Goal: Use online tool/utility: Utilize a website feature to perform a specific function

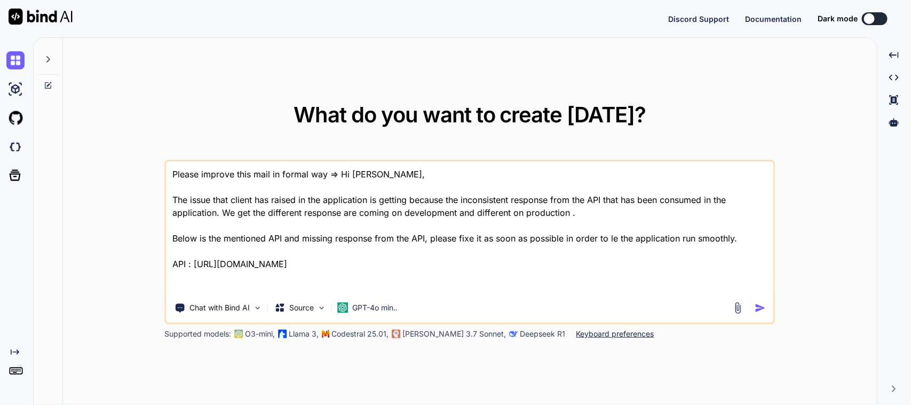
click at [494, 240] on textarea "Please improve this mail in formal way => Hi [PERSON_NAME], The issue that clie…" at bounding box center [470, 227] width 607 height 132
drag, startPoint x: 465, startPoint y: 265, endPoint x: 92, endPoint y: 157, distance: 388.2
click at [92, 157] on div "What do you want to create [DATE]? Please improve this mail in formal way => Hi…" at bounding box center [470, 221] width 814 height 367
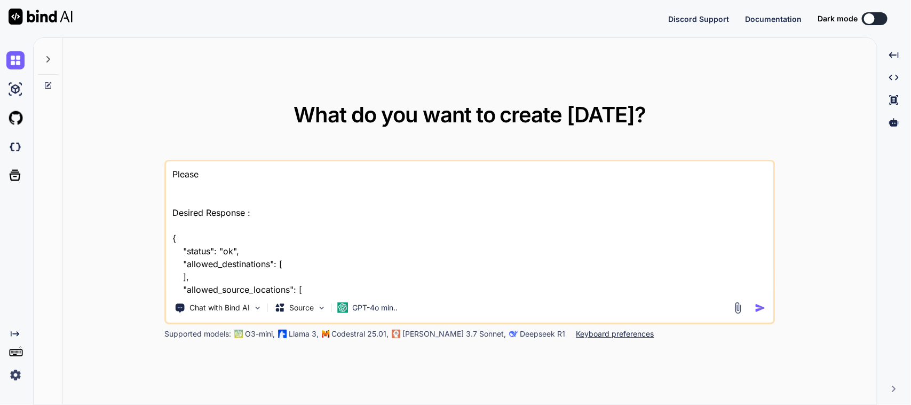
type textarea "Please Desired Response : { "status": "ok", "allowed_destinations": [ ], "allow…"
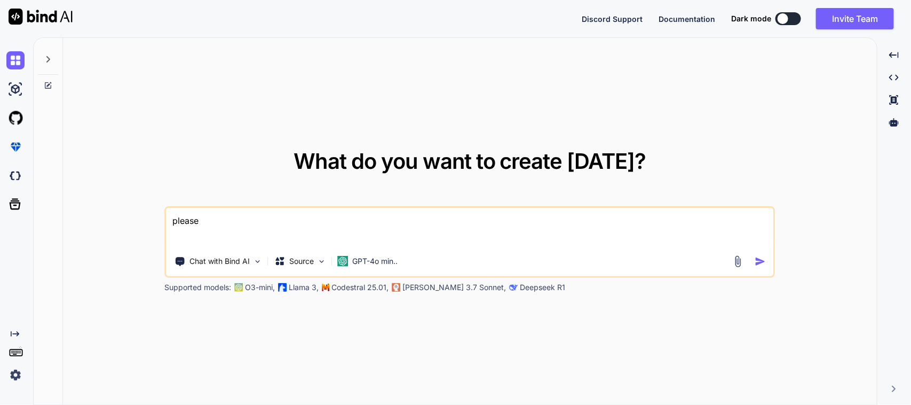
click at [224, 220] on textarea "please" at bounding box center [470, 227] width 607 height 39
click at [215, 217] on textarea "please" at bounding box center [470, 227] width 607 height 39
type textarea "p"
paste textarea "SizedBox( child: Padding( padding: const EdgeInsets.all(8.0), child: Container(…"
type textarea "I want to implement a search functionality for these location. Here is the UI c…"
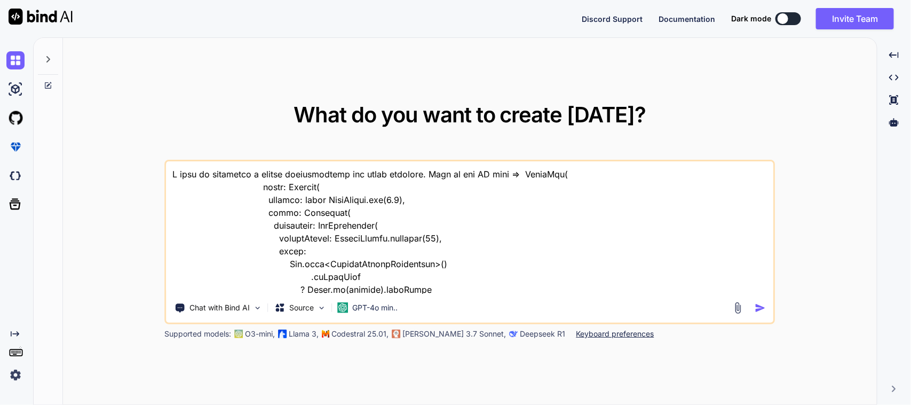
scroll to position [1421, 0]
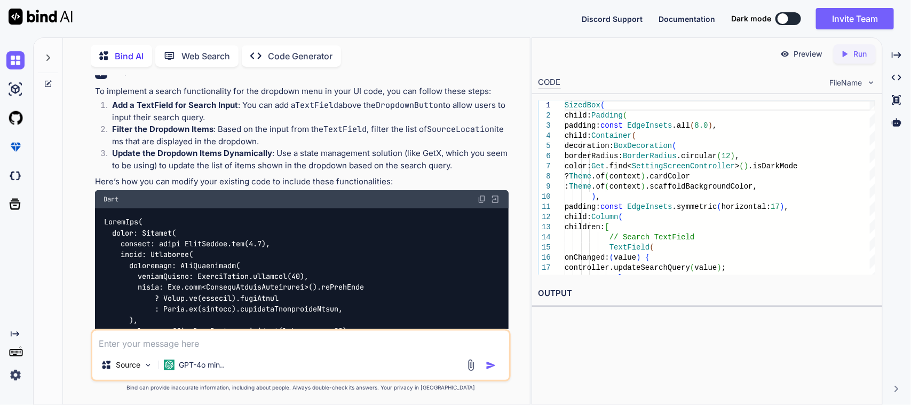
scroll to position [203, 0]
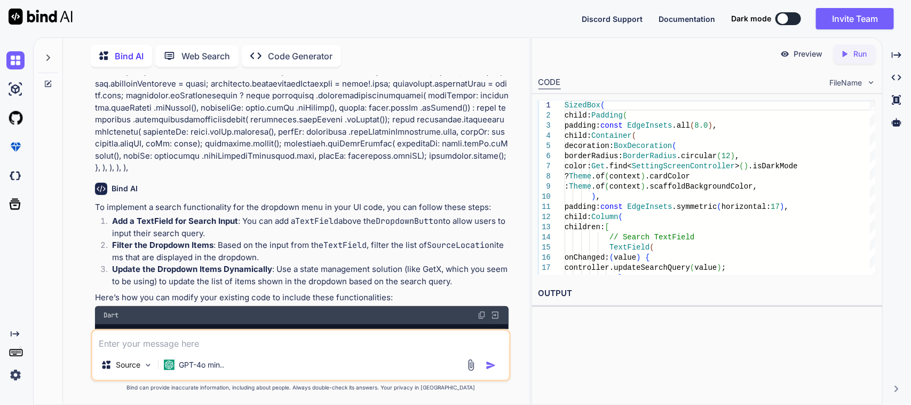
click at [481, 311] on img at bounding box center [482, 315] width 9 height 9
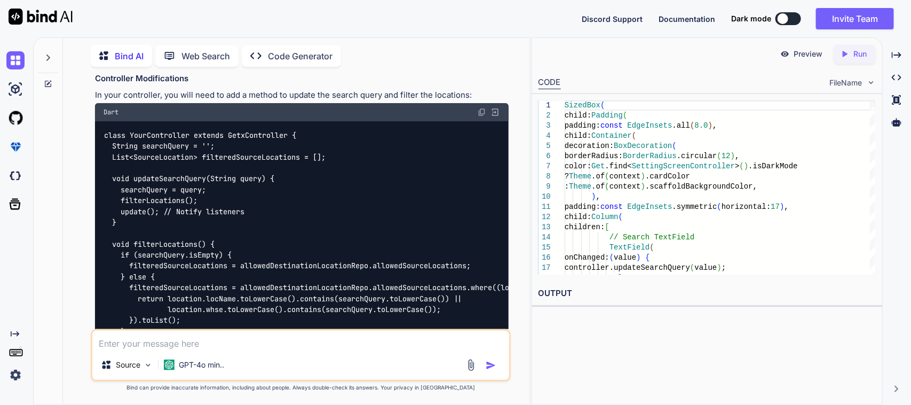
scroll to position [1613, 0]
click at [485, 108] on img at bounding box center [482, 111] width 9 height 9
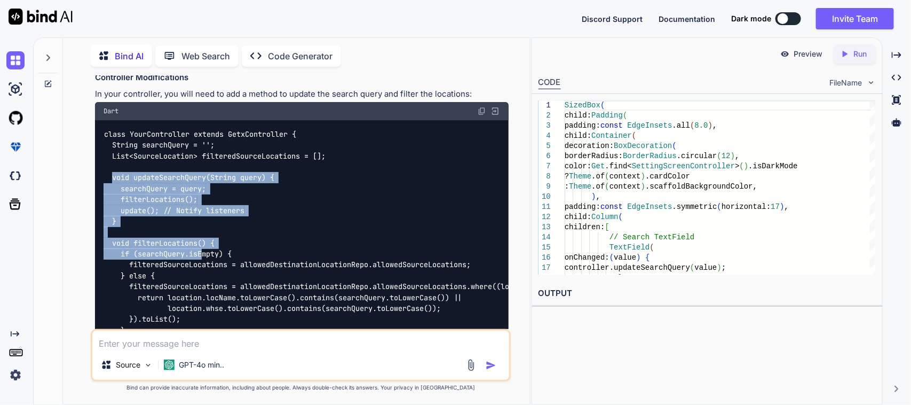
scroll to position [1746, 0]
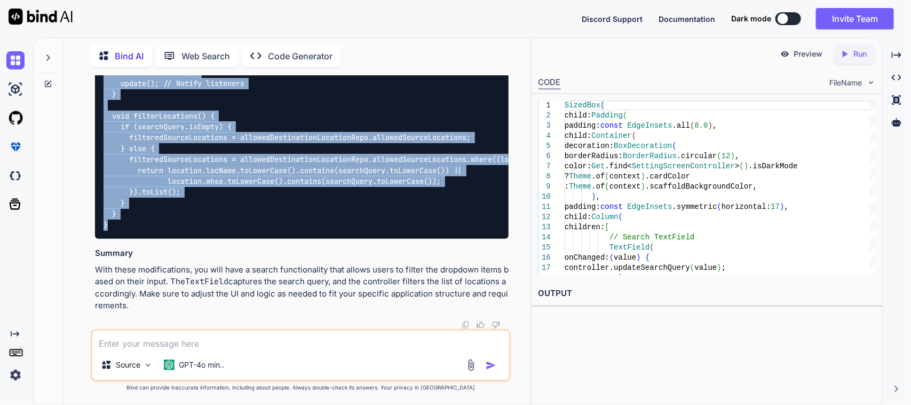
drag, startPoint x: 111, startPoint y: 175, endPoint x: 183, endPoint y: 223, distance: 86.6
click at [183, 223] on div "class YourController extends GetxController { String searchQuery = ''; List<Sou…" at bounding box center [302, 115] width 414 height 245
copy code "void updateSearchQuery(String query) { searchQuery = query; filterLocations(); …"
click at [215, 199] on div "class YourController extends GetxController { String searchQuery = ''; List<Sou…" at bounding box center [302, 115] width 414 height 245
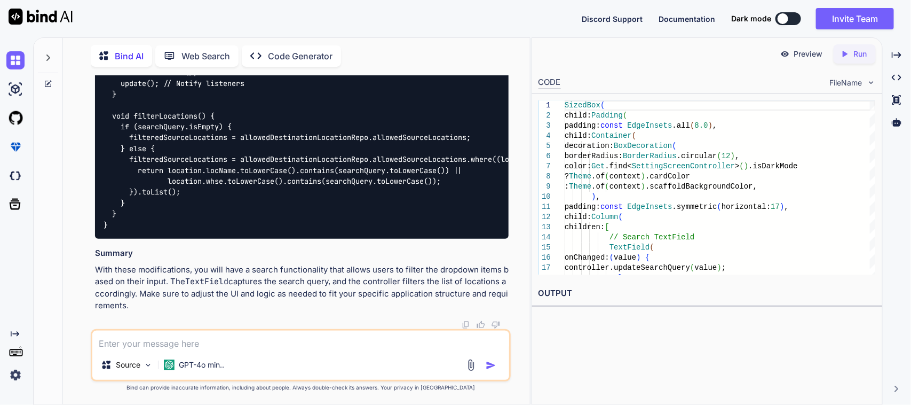
click at [153, 208] on div "class YourController extends GetxController { String searchQuery = ''; List<Sou…" at bounding box center [302, 115] width 414 height 245
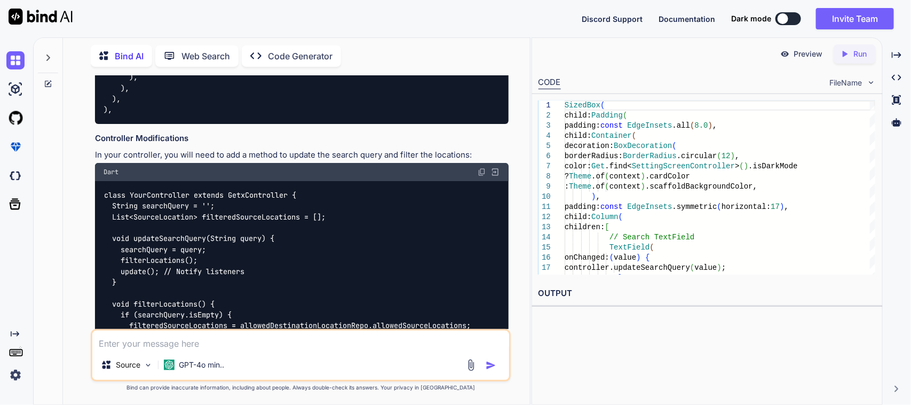
scroll to position [1546, 0]
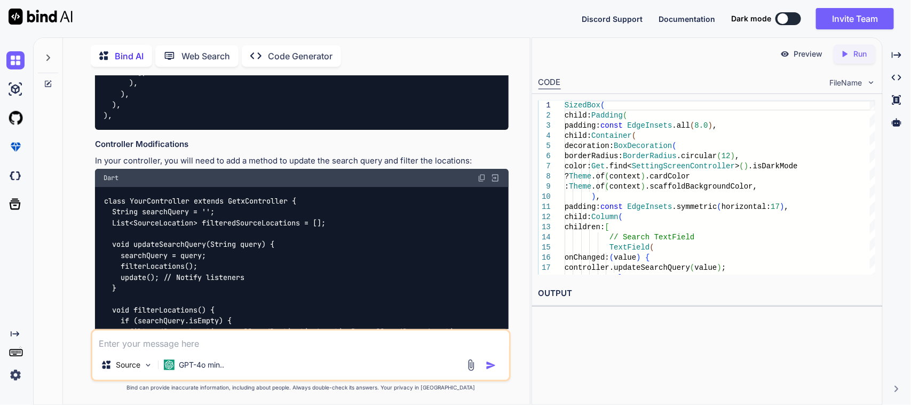
click at [482, 173] on img at bounding box center [482, 177] width 9 height 9
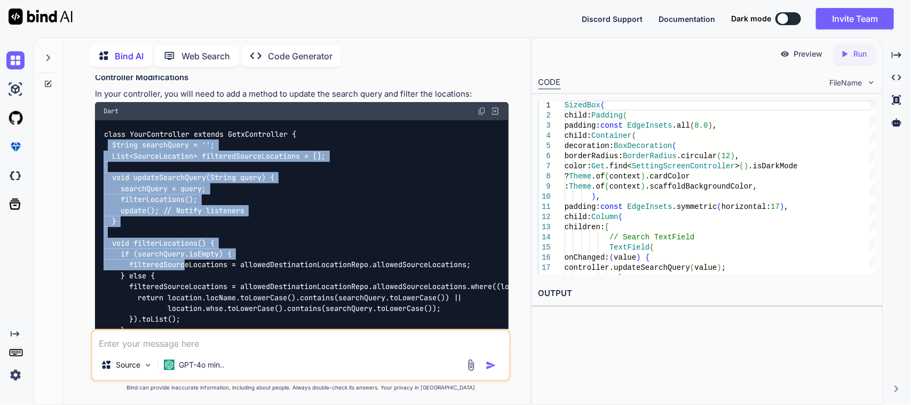
scroll to position [1680, 0]
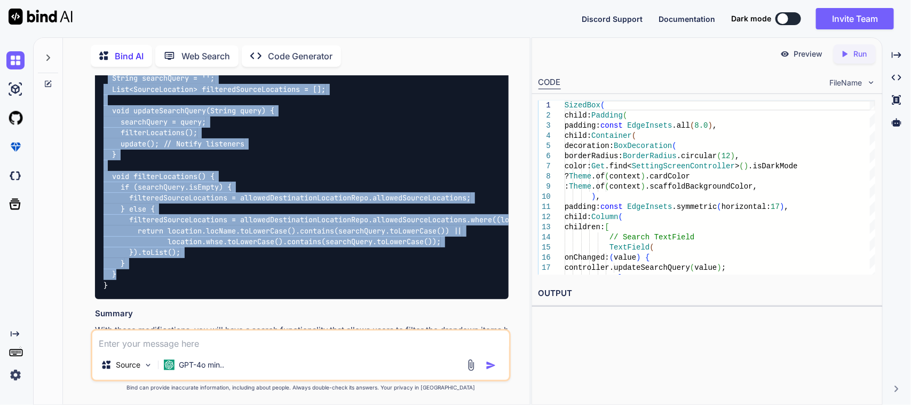
drag, startPoint x: 107, startPoint y: 209, endPoint x: 179, endPoint y: 268, distance: 93.7
click at [179, 268] on div "class YourController extends GetxController { String searchQuery = ''; List<Sou…" at bounding box center [302, 175] width 414 height 245
copy code "String searchQuery = ''; List<SourceLocation> filteredSourceLocations = []; voi…"
